Goal: Task Accomplishment & Management: Manage account settings

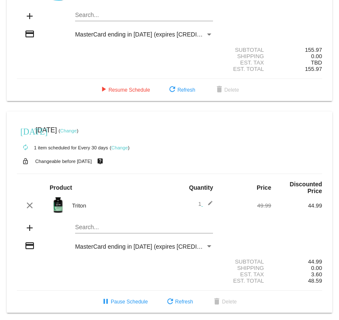
scroll to position [112, 0]
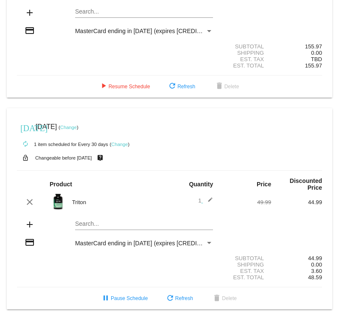
click at [30, 222] on mat-icon "add" at bounding box center [30, 224] width 10 height 10
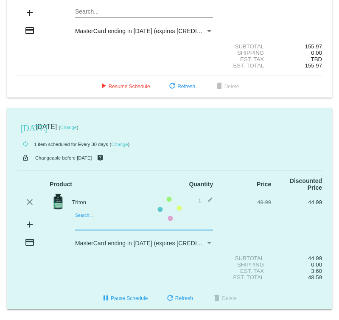
click at [84, 222] on mat-card "today Sep 30 2025 ( Change ) autorenew 1 item scheduled for Every 30 days ( Cha…" at bounding box center [170, 209] width 326 height 202
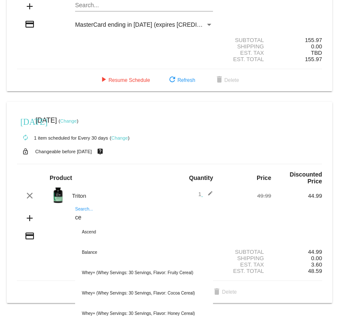
type input "c"
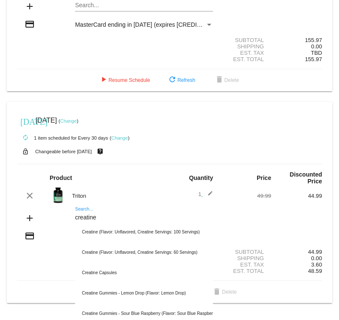
type input "creatine"
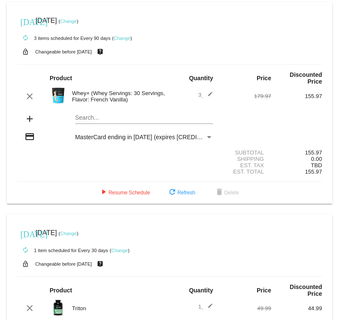
scroll to position [59, 0]
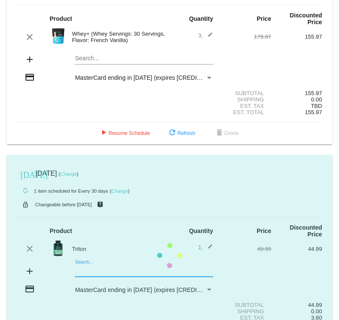
click at [88, 275] on mat-card "today Sep 30 2025 ( Change ) autorenew 1 item scheduled for Every 30 days ( Cha…" at bounding box center [170, 256] width 326 height 202
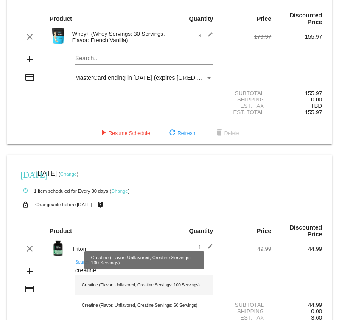
type input "creatine"
click at [109, 288] on div "Creatine (Flavor: Unflavored, Creatine Servings: 100 Servings)" at bounding box center [144, 285] width 138 height 20
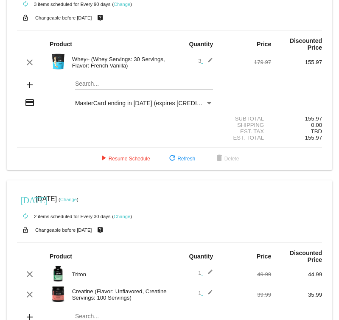
scroll to position [25, 0]
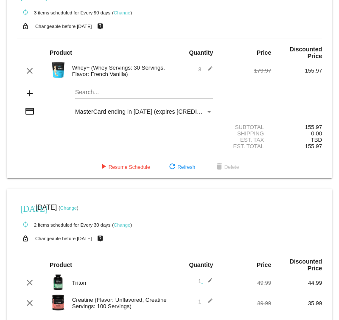
click at [77, 211] on link "Change" at bounding box center [68, 207] width 17 height 5
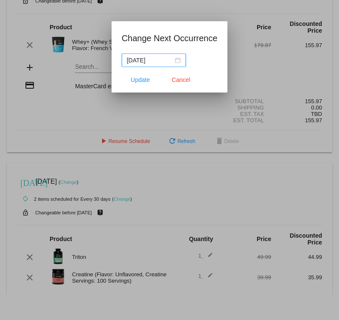
click at [155, 59] on input "2025-09-30" at bounding box center [150, 60] width 46 height 9
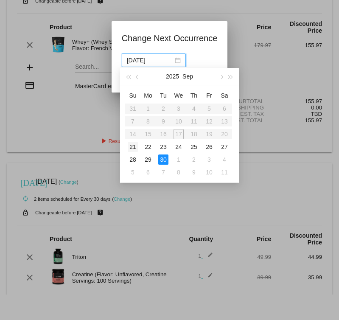
click at [131, 147] on div "21" at bounding box center [133, 147] width 10 height 10
type input "2025-09-21"
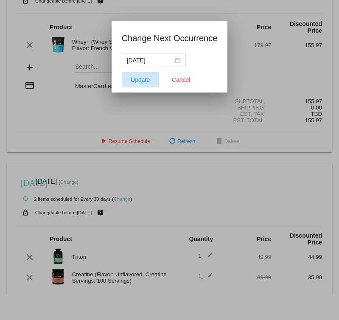
click at [139, 80] on span "Update" at bounding box center [140, 79] width 19 height 7
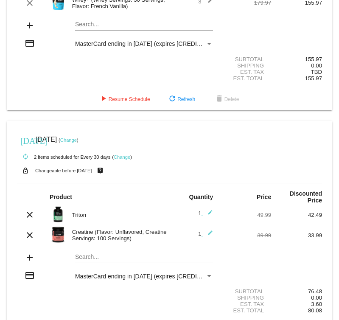
scroll to position [92, 0]
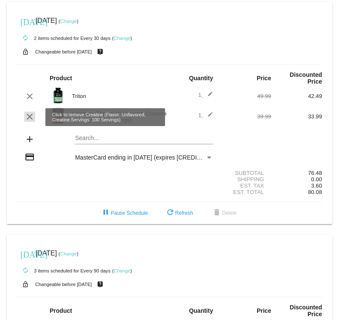
click at [30, 117] on mat-icon "clear" at bounding box center [30, 117] width 10 height 10
